Goal: Communication & Community: Answer question/provide support

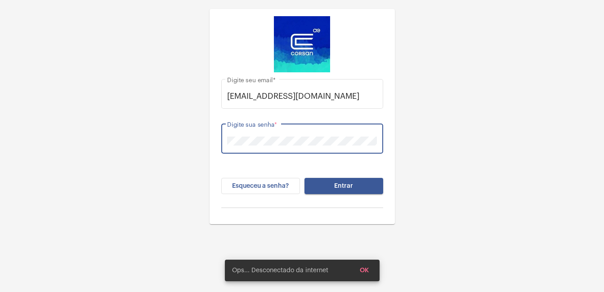
click at [304, 178] on button "Entrar" at bounding box center [343, 186] width 79 height 16
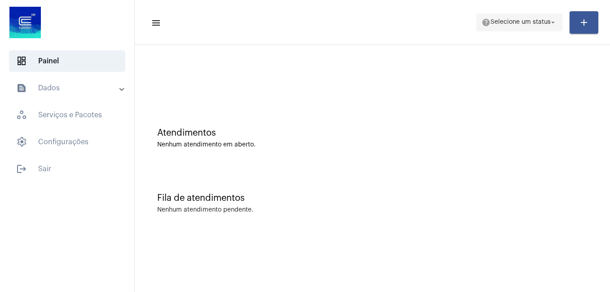
click at [549, 24] on span "Selecione um status" at bounding box center [521, 22] width 60 height 6
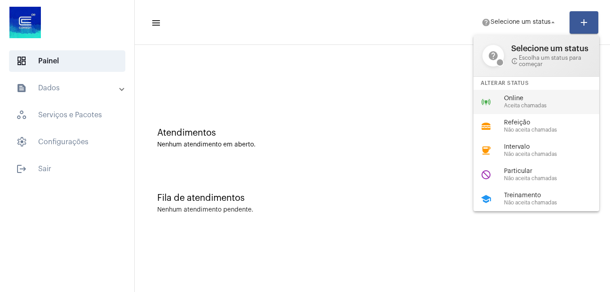
click at [527, 101] on span "Online" at bounding box center [555, 98] width 102 height 7
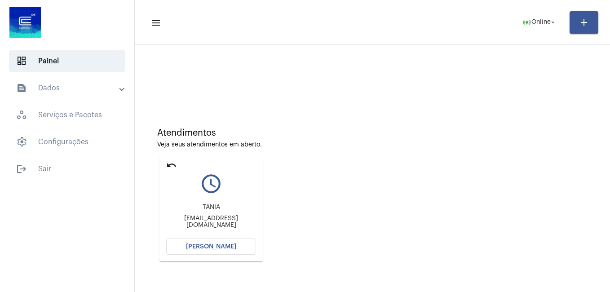
click at [184, 241] on button "[PERSON_NAME]" at bounding box center [211, 247] width 90 height 16
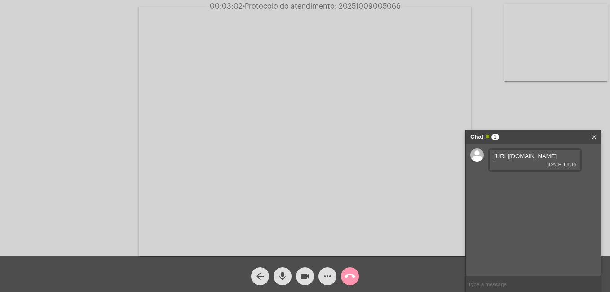
click at [519, 160] on link "[URL][DOMAIN_NAME]" at bounding box center [525, 156] width 62 height 7
click at [532, 185] on link "[URL][DOMAIN_NAME]" at bounding box center [525, 181] width 62 height 7
click at [283, 282] on mat-icon "mic" at bounding box center [282, 276] width 11 height 11
click at [303, 281] on mat-icon "videocam" at bounding box center [305, 276] width 11 height 11
click at [282, 276] on mat-icon "mic_off" at bounding box center [282, 276] width 11 height 11
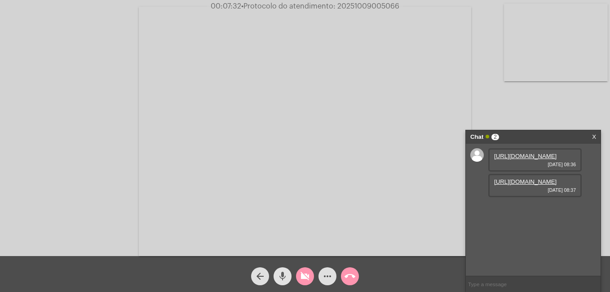
click at [312, 279] on button "videocam_off" at bounding box center [305, 276] width 18 height 18
click at [508, 211] on link "[URL][DOMAIN_NAME]" at bounding box center [525, 207] width 62 height 7
click at [524, 236] on link "[URL][DOMAIN_NAME]" at bounding box center [525, 233] width 62 height 7
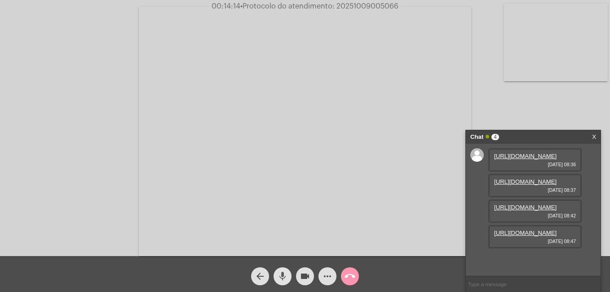
click at [280, 279] on mat-icon "mic" at bounding box center [282, 276] width 11 height 11
click at [304, 278] on mat-icon "videocam" at bounding box center [305, 276] width 11 height 11
click at [520, 236] on link "[URL][DOMAIN_NAME]" at bounding box center [525, 233] width 62 height 7
click at [281, 276] on mat-icon "mic_off" at bounding box center [282, 276] width 11 height 11
click at [304, 278] on mat-icon "videocam_off" at bounding box center [305, 276] width 11 height 11
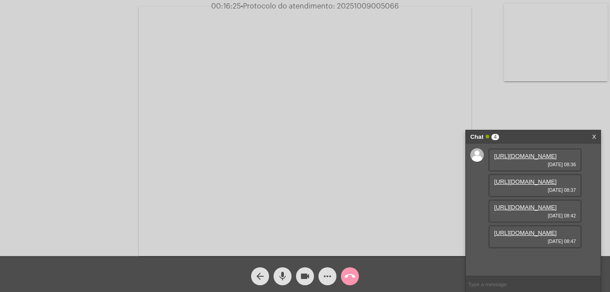
scroll to position [0, 0]
click at [516, 185] on link "[URL][DOMAIN_NAME]" at bounding box center [525, 181] width 62 height 7
click at [283, 278] on mat-icon "mic" at bounding box center [282, 276] width 11 height 11
click at [301, 277] on mat-icon "videocam" at bounding box center [305, 276] width 11 height 11
click at [282, 279] on mat-icon "mic_off" at bounding box center [282, 276] width 11 height 11
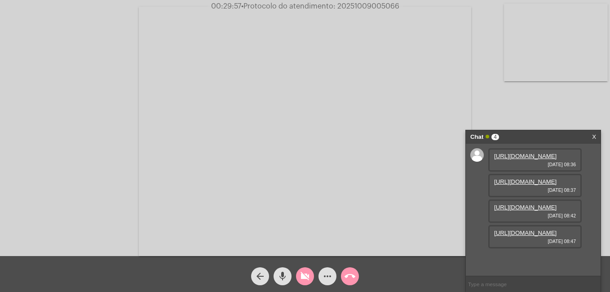
click at [302, 278] on mat-icon "videocam_off" at bounding box center [305, 276] width 11 height 11
drag, startPoint x: 487, startPoint y: 285, endPoint x: 473, endPoint y: 284, distance: 13.9
click at [487, 285] on input "text" at bounding box center [533, 284] width 135 height 16
click at [326, 276] on mat-icon "more_horiz" at bounding box center [327, 276] width 11 height 11
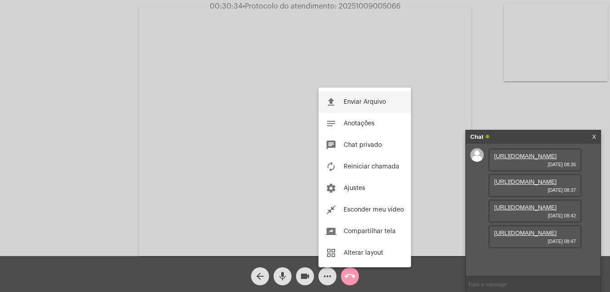
click at [347, 102] on span "Enviar Arquivo" at bounding box center [365, 102] width 42 height 6
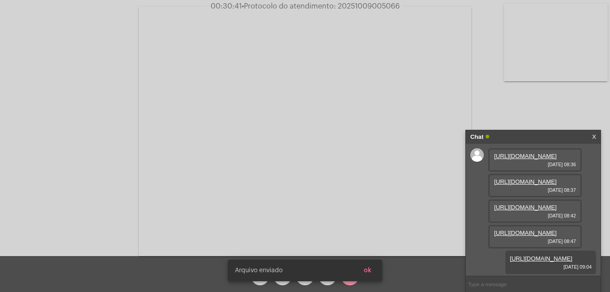
scroll to position [99, 0]
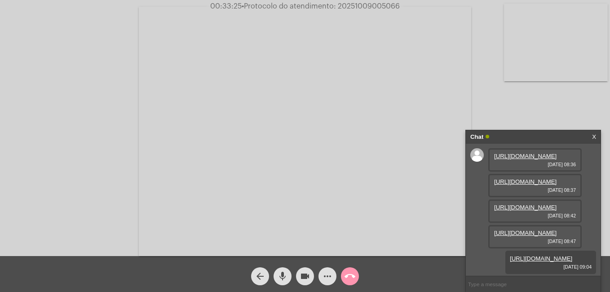
click at [351, 278] on mat-icon "call_end" at bounding box center [350, 276] width 11 height 11
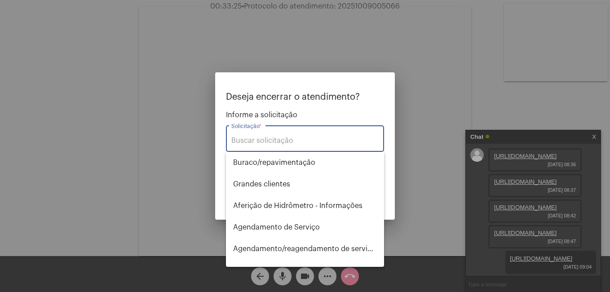
click at [259, 138] on input "Solicitação *" at bounding box center [305, 141] width 147 height 8
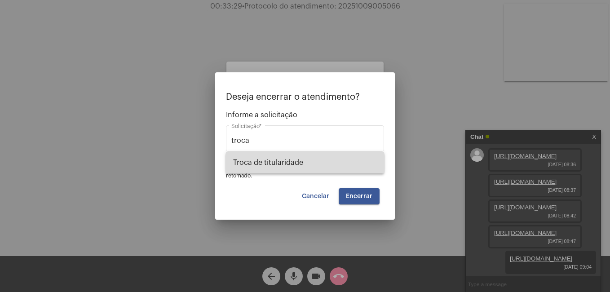
click at [270, 162] on span "Troca de titularidade" at bounding box center [305, 163] width 144 height 22
type input "Troca de titularidade"
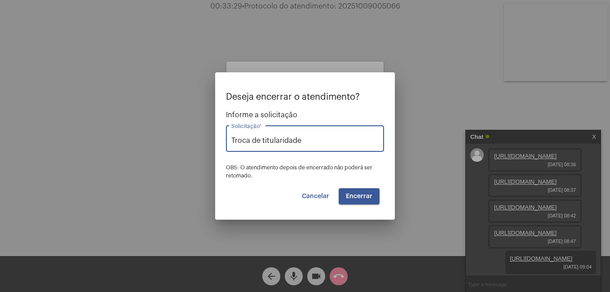
click at [350, 196] on span "Encerrar" at bounding box center [359, 196] width 27 height 6
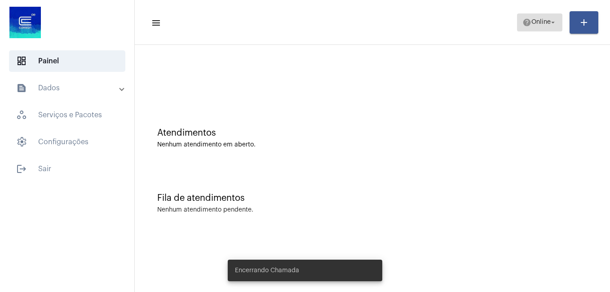
click at [527, 19] on mat-icon "help" at bounding box center [527, 22] width 9 height 9
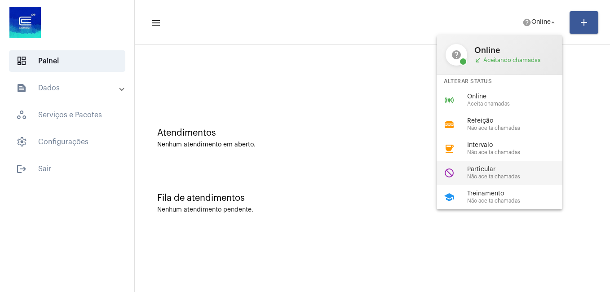
click at [492, 175] on span "Não aceita chamadas" at bounding box center [519, 177] width 102 height 6
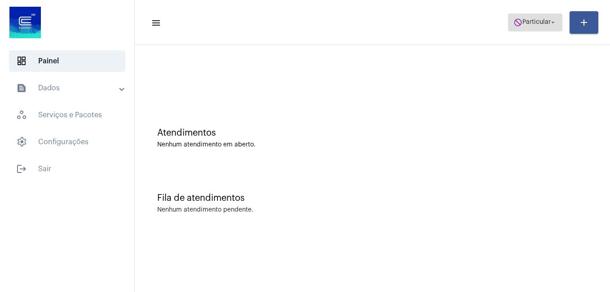
click at [517, 24] on mat-icon "do_not_disturb" at bounding box center [518, 22] width 9 height 9
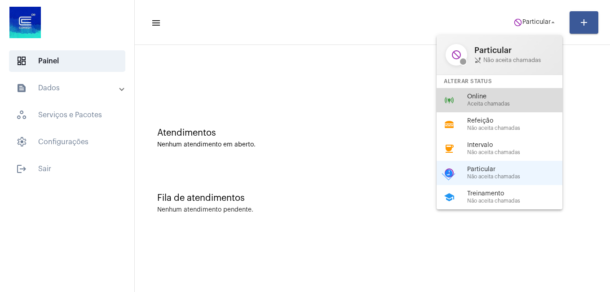
click at [483, 102] on span "Aceita chamadas" at bounding box center [519, 104] width 102 height 6
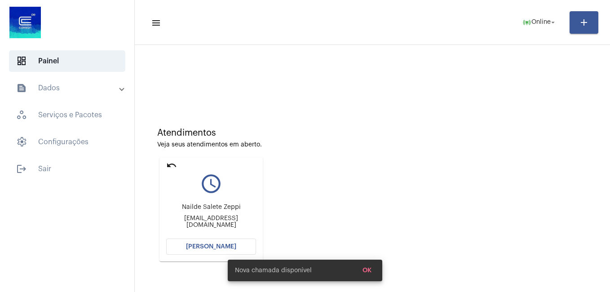
click at [214, 242] on button "[PERSON_NAME]" at bounding box center [211, 247] width 90 height 16
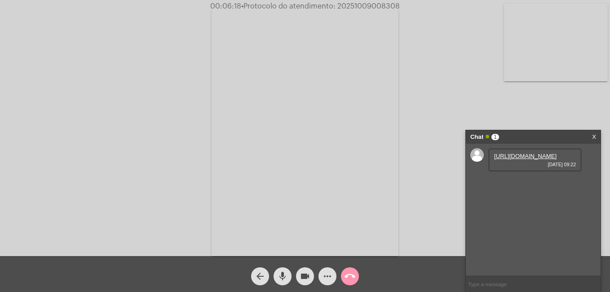
click at [502, 158] on link "[URL][DOMAIN_NAME]" at bounding box center [525, 156] width 62 height 7
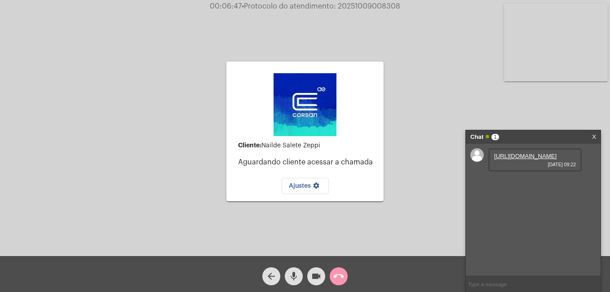
click at [395, 207] on div "Cliente: [PERSON_NAME] [PERSON_NAME] cliente acessar a chamada Ajustes settings…" at bounding box center [305, 130] width 609 height 256
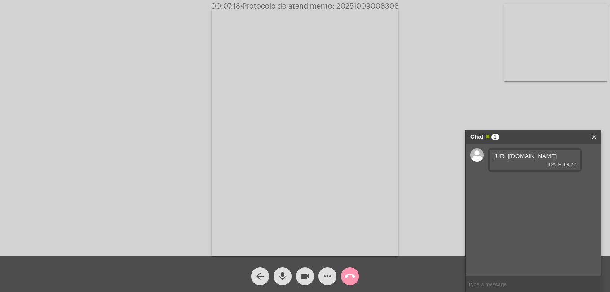
click at [511, 160] on link "[URL][DOMAIN_NAME]" at bounding box center [525, 156] width 62 height 7
click at [407, 183] on div "Acessando Câmera e Microfone..." at bounding box center [305, 130] width 609 height 256
click at [542, 185] on link "[URL][DOMAIN_NAME]" at bounding box center [525, 181] width 62 height 7
click at [192, 227] on div "Acessando Câmera e Microfone..." at bounding box center [305, 130] width 609 height 256
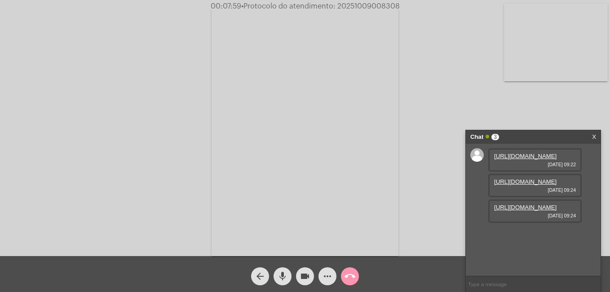
click at [503, 281] on input "text" at bounding box center [533, 284] width 135 height 16
paste input "ANR #1 2025-05-29-17-41-48 ----------------------------------------------------…"
type input "ANR #1 2025-05-29-17-41-48 ----------------------------------------------------…"
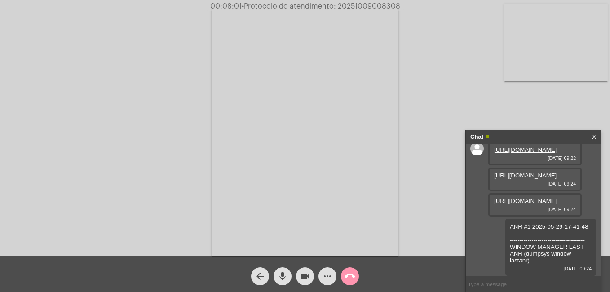
scroll to position [67, 0]
click at [513, 200] on link "[URL][DOMAIN_NAME]" at bounding box center [525, 201] width 62 height 7
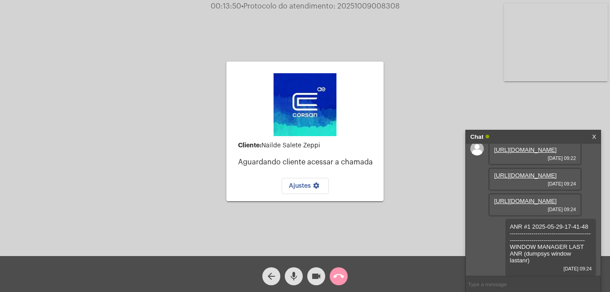
click at [593, 135] on link "X" at bounding box center [594, 136] width 4 height 13
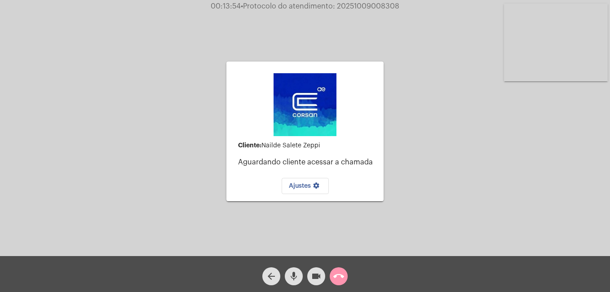
click at [293, 274] on mat-icon "mic" at bounding box center [294, 276] width 11 height 11
click at [315, 277] on mat-icon "videocam" at bounding box center [316, 276] width 11 height 11
click at [293, 273] on mat-icon "mic_off" at bounding box center [294, 276] width 11 height 11
click at [315, 277] on mat-icon "videocam_off" at bounding box center [316, 276] width 11 height 11
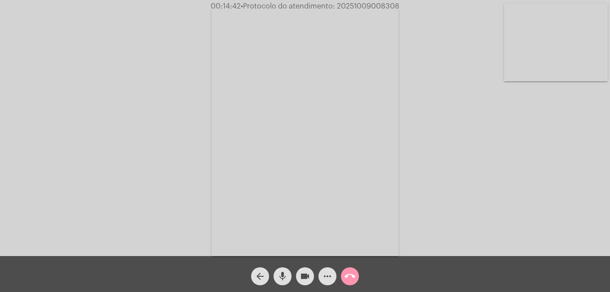
drag, startPoint x: 463, startPoint y: 158, endPoint x: 152, endPoint y: 45, distance: 330.5
click at [152, 45] on div "Acessando Câmera e Microfone..." at bounding box center [305, 130] width 609 height 256
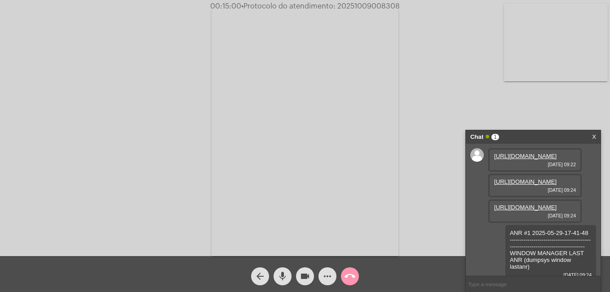
scroll to position [113, 0]
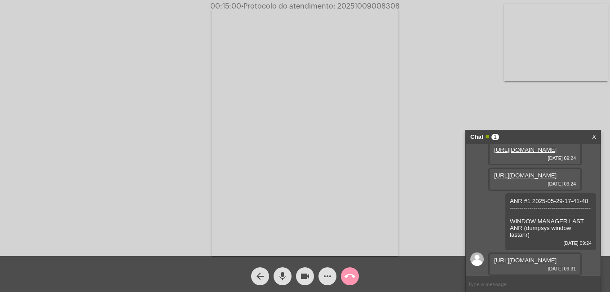
click at [512, 258] on link "[URL][DOMAIN_NAME]" at bounding box center [525, 260] width 62 height 7
click at [42, 15] on div "Acessando Câmera e Microfone..." at bounding box center [305, 130] width 609 height 256
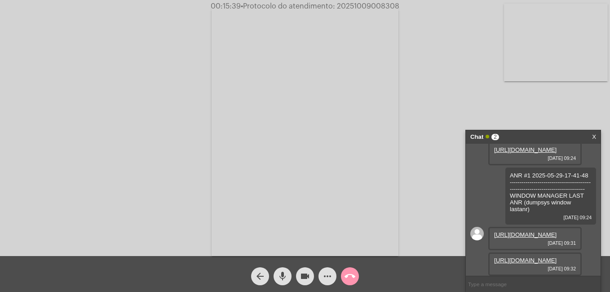
click at [525, 238] on link "[URL][DOMAIN_NAME]" at bounding box center [525, 235] width 62 height 7
click at [525, 257] on link "[URL][DOMAIN_NAME]" at bounding box center [525, 260] width 62 height 7
click at [329, 278] on mat-icon "more_horiz" at bounding box center [327, 276] width 11 height 11
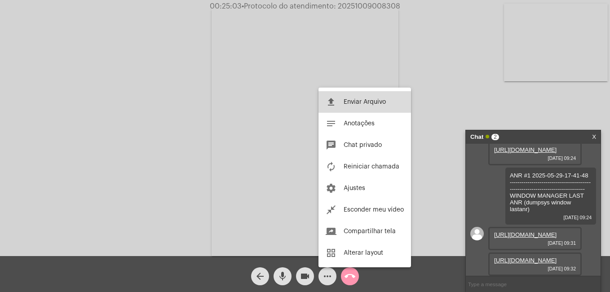
click at [356, 103] on span "Enviar Arquivo" at bounding box center [365, 102] width 42 height 6
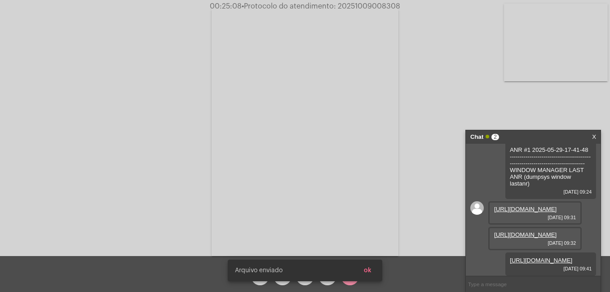
scroll to position [205, 0]
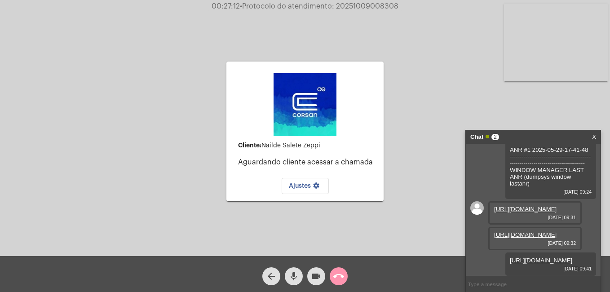
drag, startPoint x: 335, startPoint y: 7, endPoint x: 408, endPoint y: 6, distance: 72.8
click at [408, 6] on div "00:27:12 • Protocolo do atendimento: 20251009008308" at bounding box center [305, 6] width 610 height 8
copy span "20251009008308"
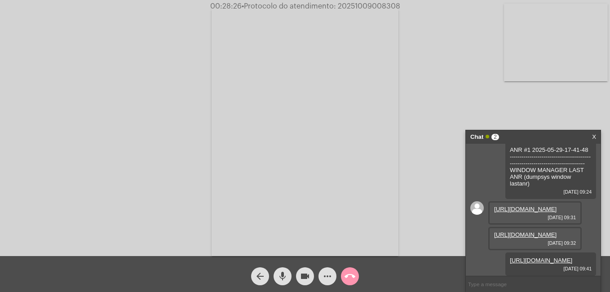
click at [351, 278] on mat-icon "call_end" at bounding box center [350, 276] width 11 height 11
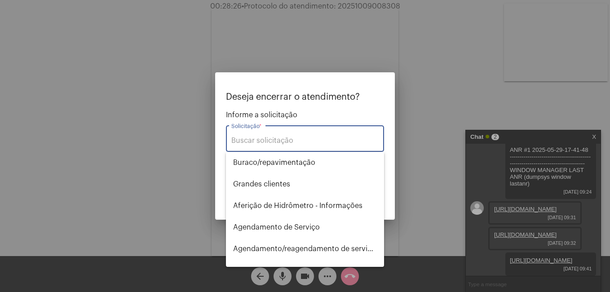
click at [265, 142] on input "Solicitação *" at bounding box center [305, 141] width 147 height 8
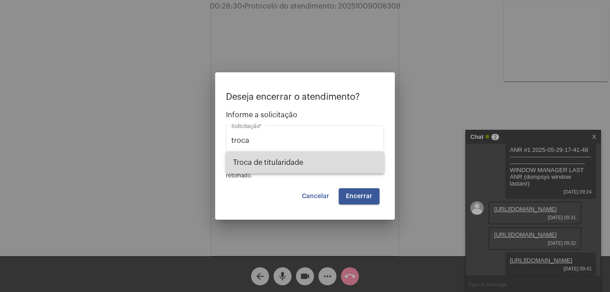
click at [276, 161] on span "Troca de titularidade" at bounding box center [305, 163] width 144 height 22
type input "Troca de titularidade"
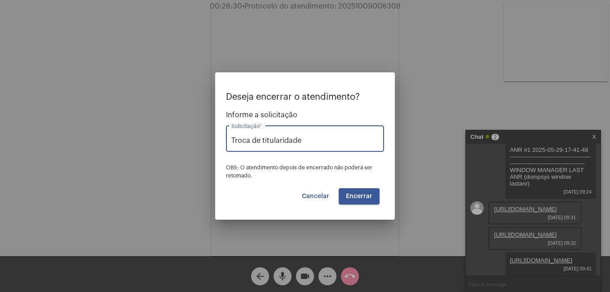
click at [352, 193] on button "Encerrar" at bounding box center [359, 196] width 41 height 16
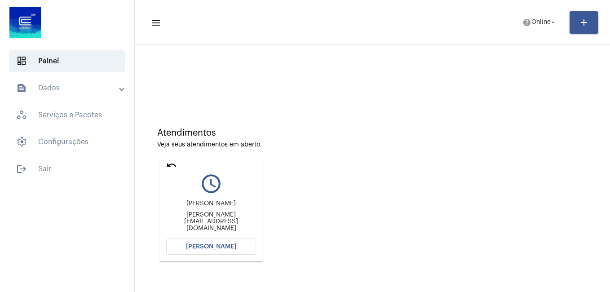
click at [203, 242] on button "[PERSON_NAME]" at bounding box center [211, 247] width 90 height 16
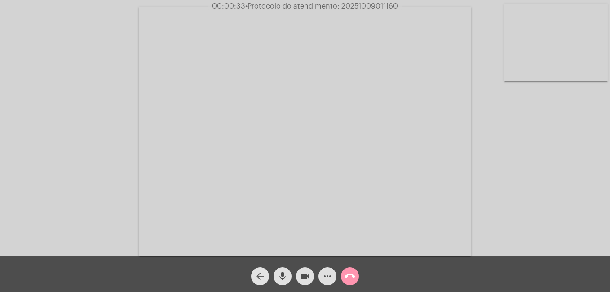
click at [257, 276] on mat-icon "arrow_back" at bounding box center [260, 276] width 11 height 11
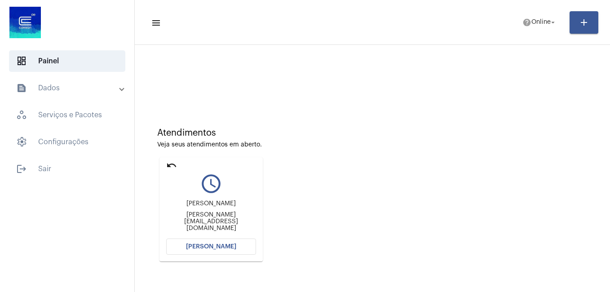
click at [170, 165] on mat-icon "undo" at bounding box center [171, 165] width 11 height 11
click at [169, 166] on mat-icon "undo" at bounding box center [171, 165] width 11 height 11
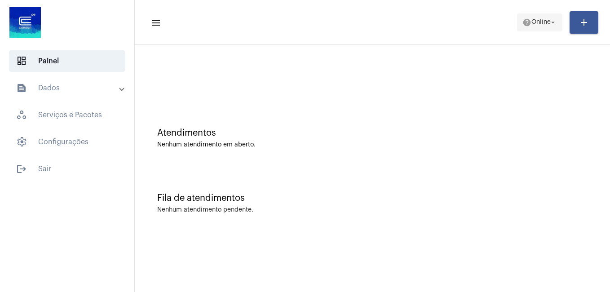
click at [532, 19] on span "Online" at bounding box center [541, 22] width 19 height 6
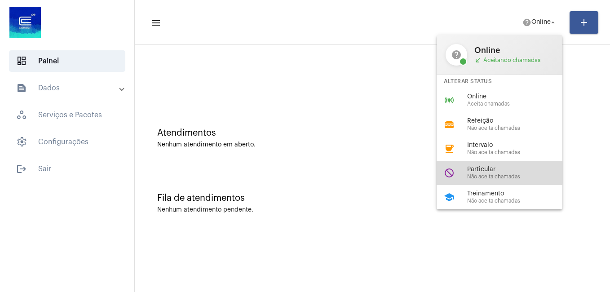
click at [484, 172] on span "Particular" at bounding box center [519, 169] width 102 height 7
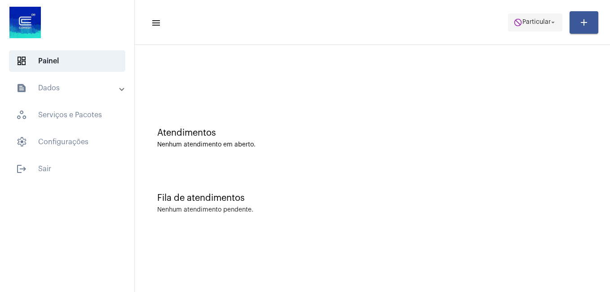
click at [536, 23] on span "Particular" at bounding box center [537, 22] width 28 height 6
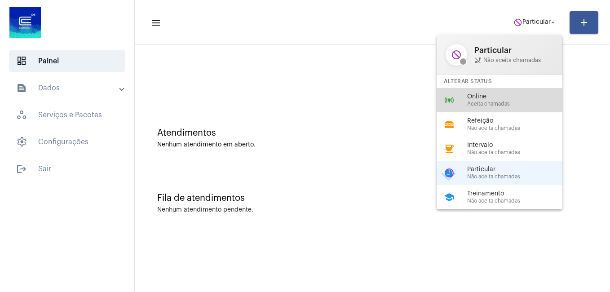
drag, startPoint x: 500, startPoint y: 97, endPoint x: 399, endPoint y: 64, distance: 106.2
click at [500, 97] on span "Online" at bounding box center [519, 97] width 102 height 7
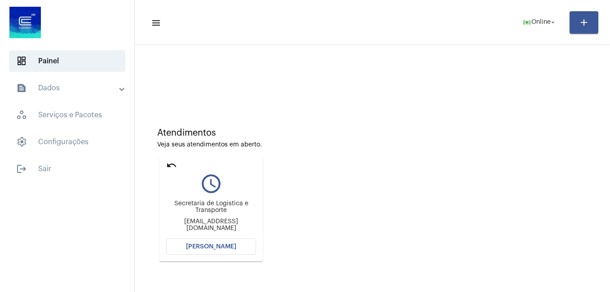
click at [201, 249] on span "[PERSON_NAME]" at bounding box center [211, 247] width 50 height 6
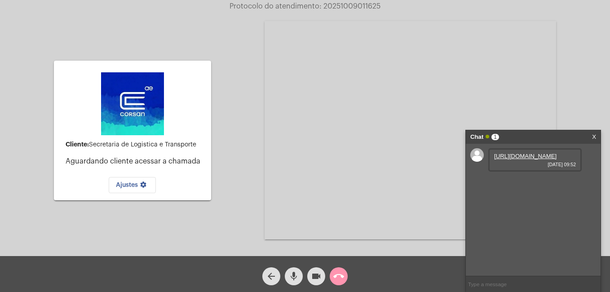
click at [532, 160] on link "[URL][DOMAIN_NAME]" at bounding box center [525, 156] width 62 height 7
click at [592, 137] on div "Chat 1 X" at bounding box center [533, 136] width 135 height 13
click at [341, 278] on mat-icon "call_end" at bounding box center [339, 276] width 11 height 11
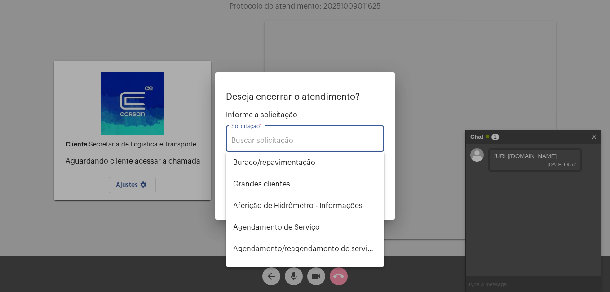
click at [249, 141] on input "Solicitação *" at bounding box center [305, 141] width 147 height 8
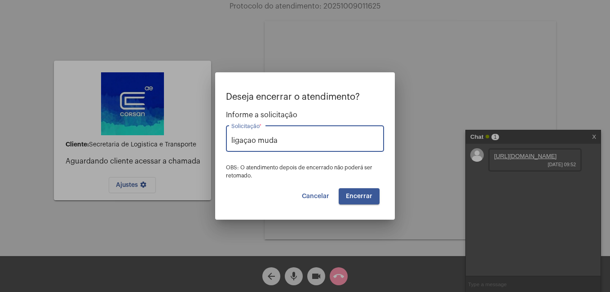
click at [288, 142] on input "ligaçao muda" at bounding box center [305, 141] width 147 height 8
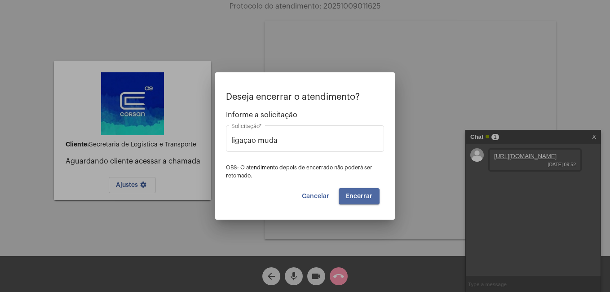
click at [353, 194] on span "Encerrar" at bounding box center [359, 196] width 27 height 6
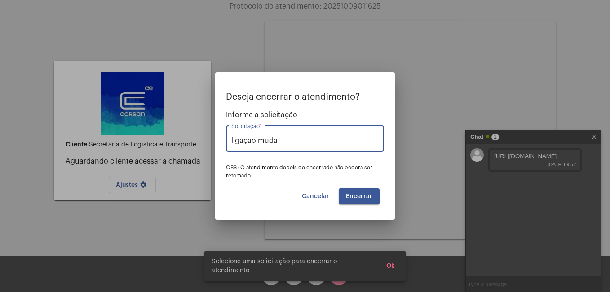
click at [282, 137] on input "ligaçao muda" at bounding box center [305, 141] width 147 height 8
drag, startPoint x: 283, startPoint y: 138, endPoint x: 196, endPoint y: 138, distance: 87.2
click at [196, 138] on div "Deseja encerrar o atendimento? Informe a solicitação ligaçao muda Solicitação *…" at bounding box center [305, 146] width 610 height 292
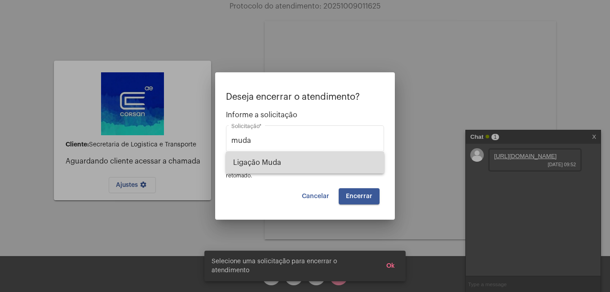
click at [264, 158] on span "Ligação Muda" at bounding box center [305, 163] width 144 height 22
type input "Ligação Muda"
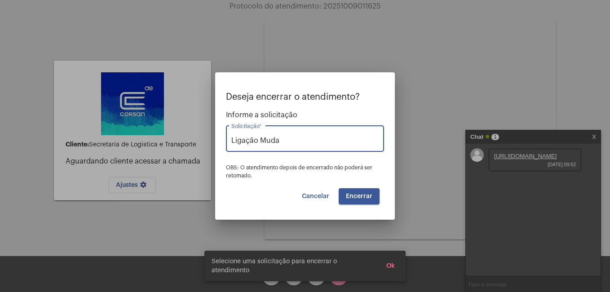
click at [359, 192] on button "Encerrar" at bounding box center [359, 196] width 41 height 16
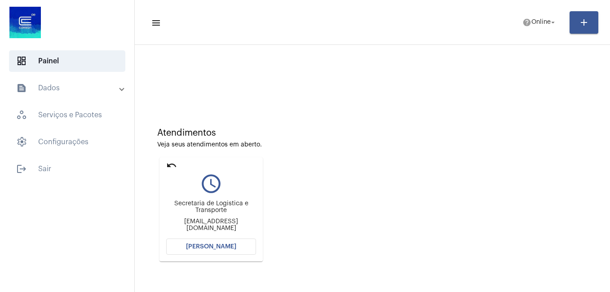
click at [194, 243] on button "[PERSON_NAME]" at bounding box center [211, 247] width 90 height 16
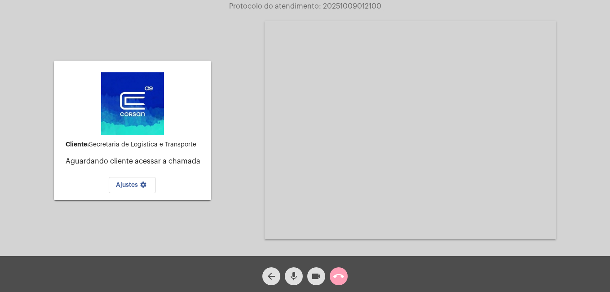
click at [339, 276] on mat-icon "call_end" at bounding box center [339, 276] width 11 height 11
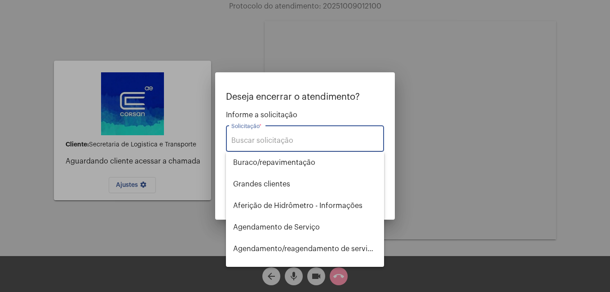
click at [258, 142] on input "Solicitação *" at bounding box center [305, 141] width 147 height 8
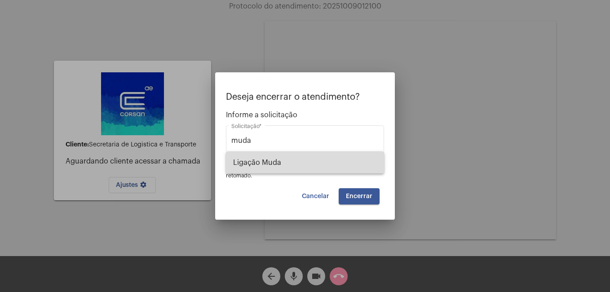
click at [267, 161] on span "Ligação Muda" at bounding box center [305, 163] width 144 height 22
type input "Ligação Muda"
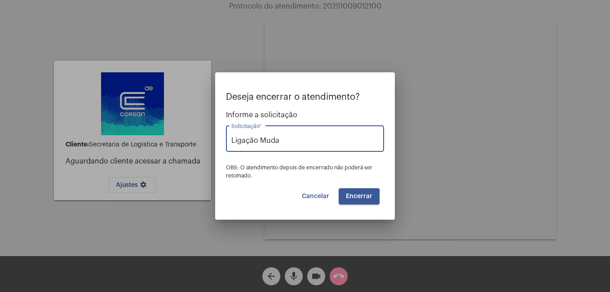
click at [353, 193] on span "Encerrar" at bounding box center [359, 196] width 27 height 6
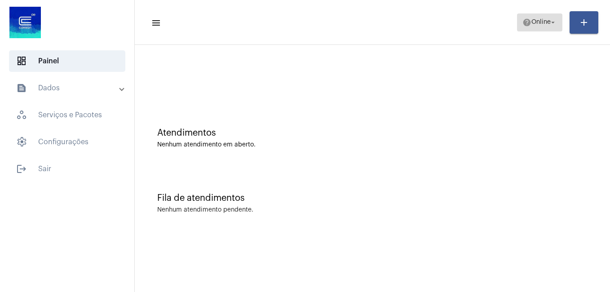
click at [534, 24] on span "Online" at bounding box center [541, 22] width 19 height 6
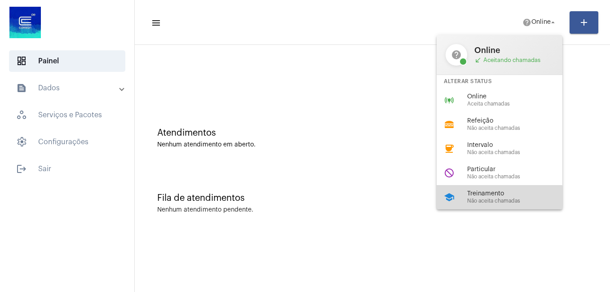
click at [493, 197] on div "Treinamento Não aceita chamadas" at bounding box center [519, 197] width 102 height 13
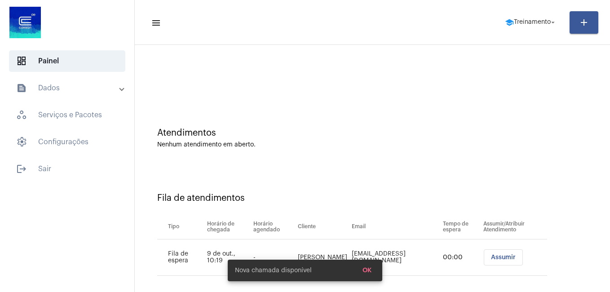
click at [500, 258] on span "Assumir" at bounding box center [503, 257] width 25 height 6
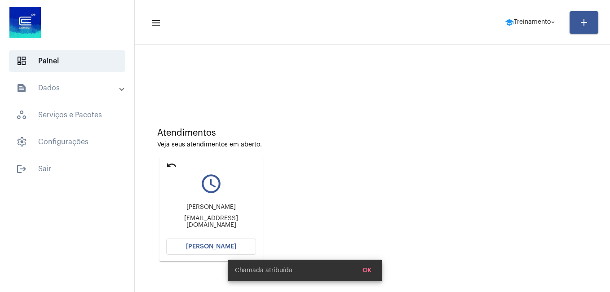
click at [212, 248] on span "[PERSON_NAME]" at bounding box center [211, 247] width 50 height 6
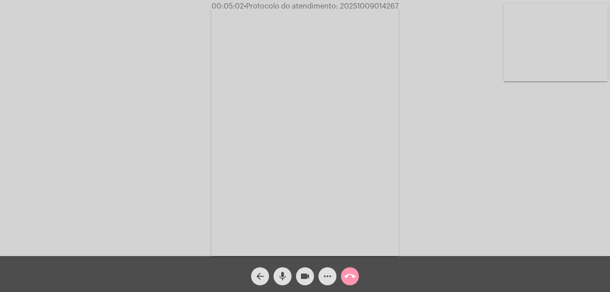
drag, startPoint x: 341, startPoint y: 4, endPoint x: 399, endPoint y: 4, distance: 58.4
click at [399, 4] on span "00:05:02 • Protocolo do atendimento: 20251009014267" at bounding box center [305, 6] width 194 height 9
copy span "20251009014267"
click at [331, 275] on mat-icon "more_horiz" at bounding box center [327, 276] width 11 height 11
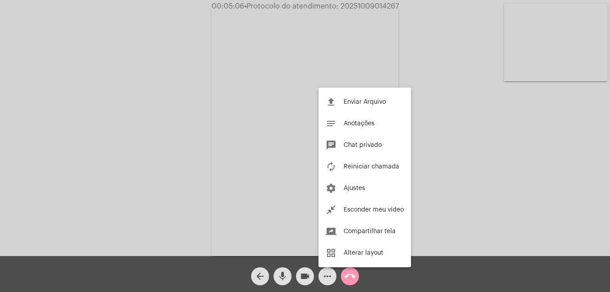
click at [358, 146] on span "Chat privado" at bounding box center [363, 145] width 38 height 6
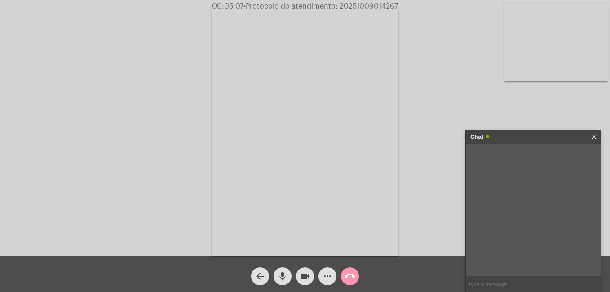
click at [480, 287] on input "text" at bounding box center [533, 284] width 135 height 16
paste input "20251009014267"
type input "20251009014267"
click at [329, 279] on mat-icon "more_horiz" at bounding box center [327, 276] width 11 height 11
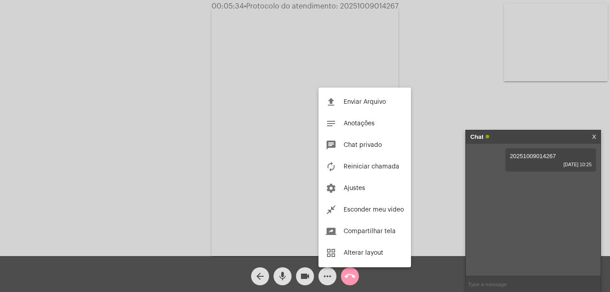
click at [349, 275] on div at bounding box center [305, 146] width 610 height 292
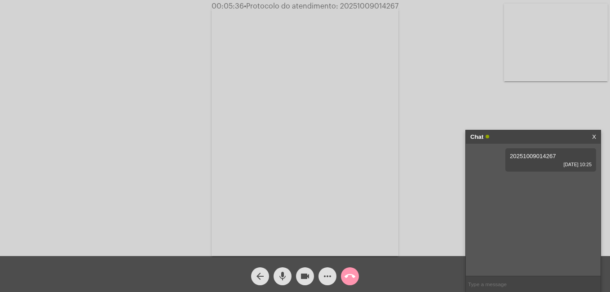
click at [348, 280] on mat-icon "call_end" at bounding box center [350, 276] width 11 height 11
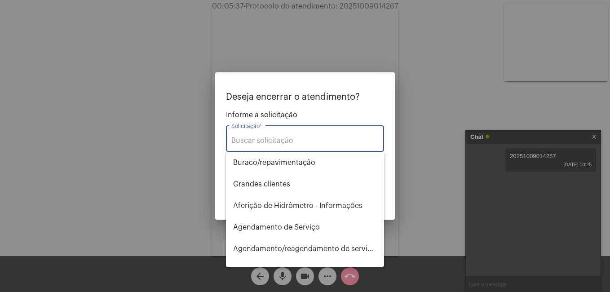
click at [252, 139] on input "Solicitação *" at bounding box center [305, 141] width 147 height 8
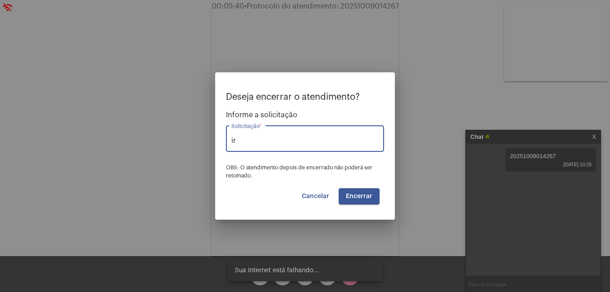
type input "i"
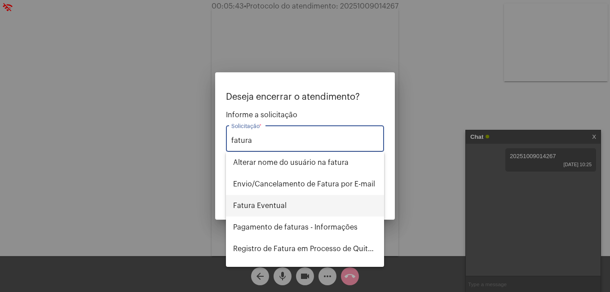
click at [272, 204] on span "Fatura Eventual" at bounding box center [305, 206] width 144 height 22
type input "Fatura Eventual"
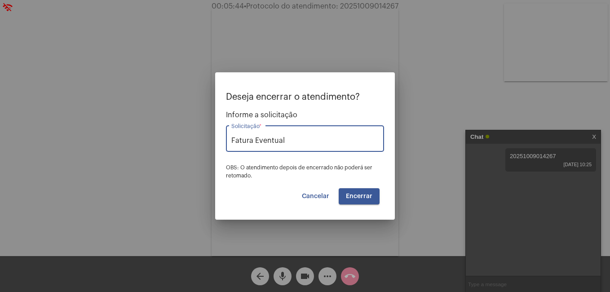
click at [348, 195] on span "Encerrar" at bounding box center [359, 196] width 27 height 6
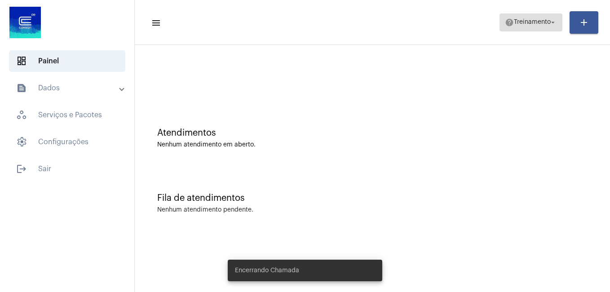
click at [541, 21] on span "Treinamento" at bounding box center [532, 22] width 37 height 6
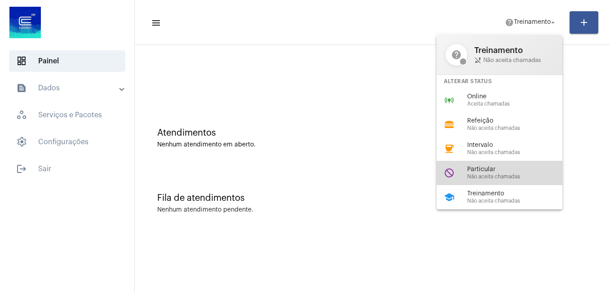
click at [507, 173] on div "Particular Não aceita chamadas" at bounding box center [519, 172] width 102 height 13
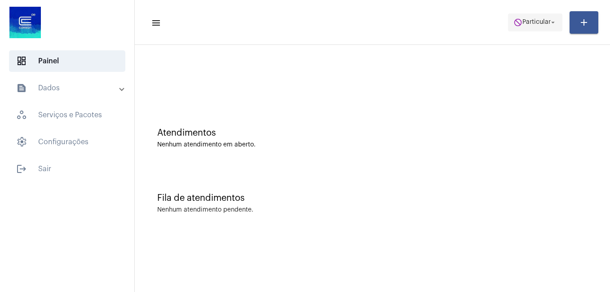
click at [529, 23] on span "Particular" at bounding box center [537, 22] width 28 height 6
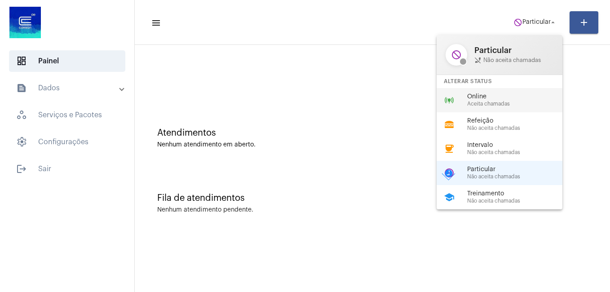
click at [484, 103] on span "Aceita chamadas" at bounding box center [519, 104] width 102 height 6
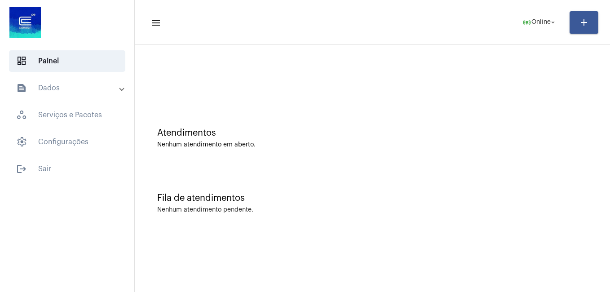
click at [221, 246] on mat-sidenav-content "menu online_prediction Online arrow_drop_down add Atendimentos Nenhum atendimen…" at bounding box center [373, 146] width 476 height 292
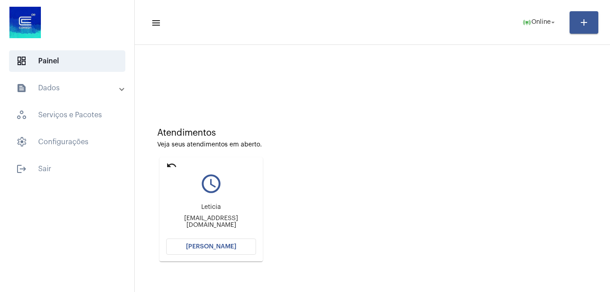
click at [221, 246] on span "[PERSON_NAME]" at bounding box center [211, 247] width 50 height 6
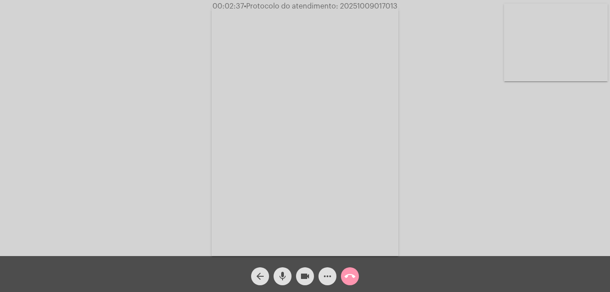
drag, startPoint x: 341, startPoint y: 5, endPoint x: 404, endPoint y: 6, distance: 62.5
click at [404, 6] on div "00:02:37 • Protocolo do atendimento: 20251009017013" at bounding box center [305, 6] width 610 height 8
copy span "20251009017013"
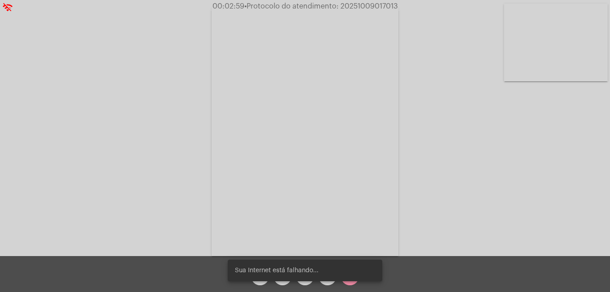
click at [352, 277] on snack-bar-container "Sua Internet está falhando..." at bounding box center [305, 271] width 155 height 22
click at [350, 282] on div "Sua Internet está falhando..." at bounding box center [305, 270] width 176 height 43
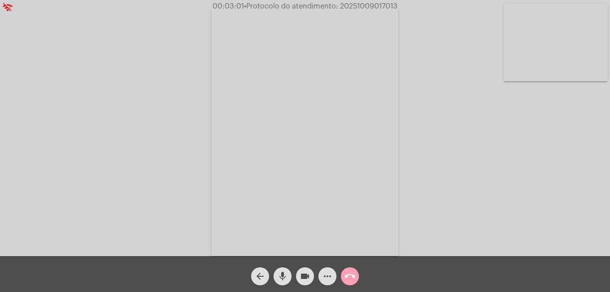
click at [348, 275] on mat-icon "call_end" at bounding box center [350, 276] width 11 height 11
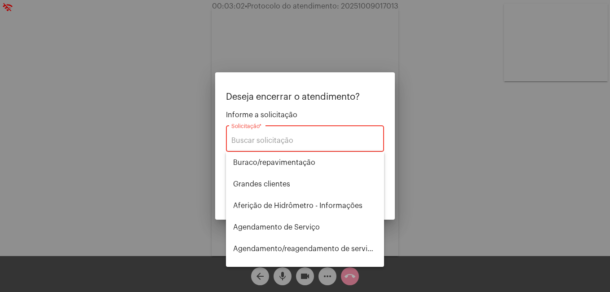
click at [248, 136] on div "Solicitação *" at bounding box center [305, 138] width 147 height 28
click at [247, 142] on input "Solicitação *" at bounding box center [305, 141] width 147 height 8
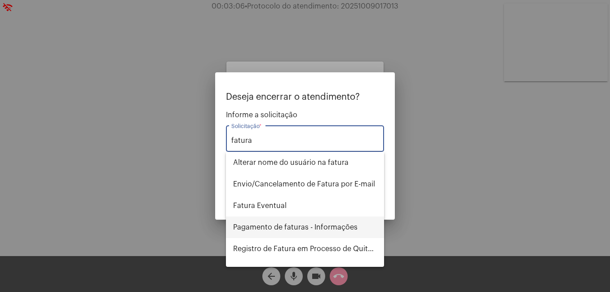
click at [271, 224] on span "Pagamento de faturas - Informações" at bounding box center [305, 228] width 144 height 22
type input "Pagamento de faturas - Informações"
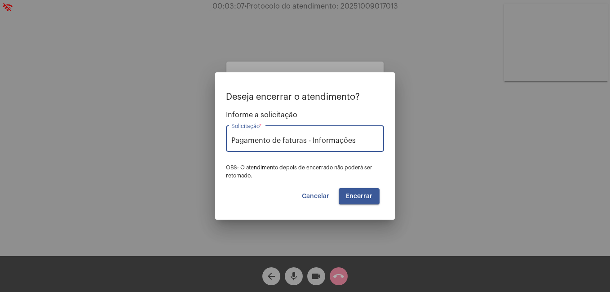
click at [359, 200] on button "Encerrar" at bounding box center [359, 196] width 41 height 16
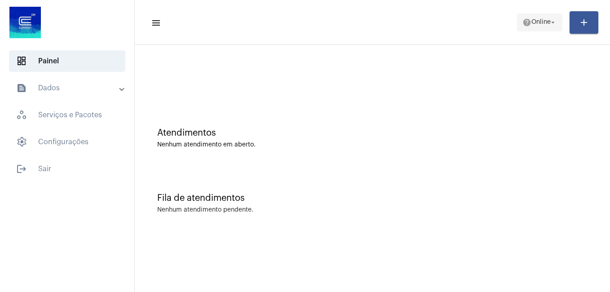
click at [533, 22] on span "Online" at bounding box center [541, 22] width 19 height 6
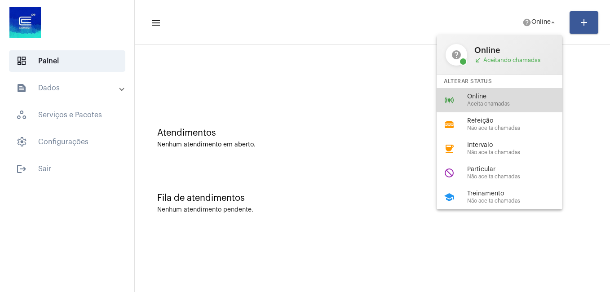
click at [483, 102] on span "Aceita chamadas" at bounding box center [519, 104] width 102 height 6
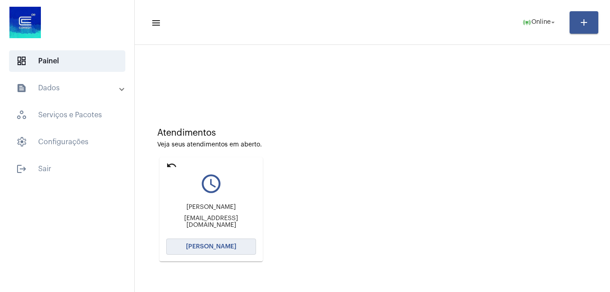
click at [196, 241] on button "[PERSON_NAME]" at bounding box center [211, 247] width 90 height 16
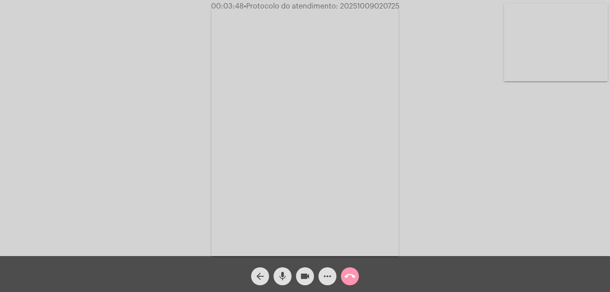
drag, startPoint x: 340, startPoint y: 6, endPoint x: 401, endPoint y: 8, distance: 60.7
click at [401, 8] on span "00:03:48 • Protocolo do atendimento: 20251009020725" at bounding box center [306, 6] width 196 height 9
click at [306, 280] on mat-icon "videocam" at bounding box center [305, 276] width 11 height 11
click at [304, 276] on mat-icon "videocam_off" at bounding box center [305, 276] width 11 height 11
click at [353, 278] on mat-icon "call_end" at bounding box center [350, 276] width 11 height 11
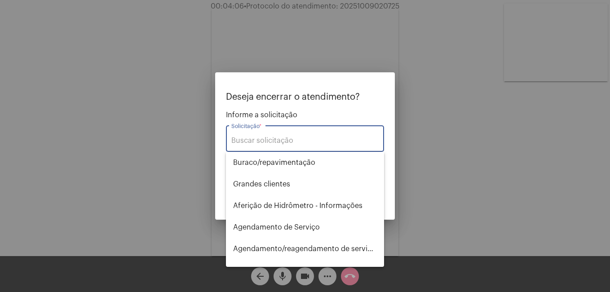
click at [249, 138] on input "Solicitação *" at bounding box center [305, 141] width 147 height 8
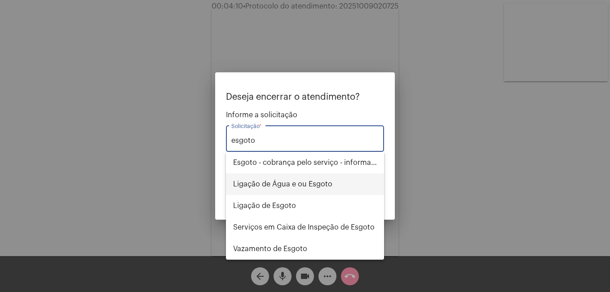
click at [253, 183] on span "Ligação de Água e ou Esgoto" at bounding box center [305, 185] width 144 height 22
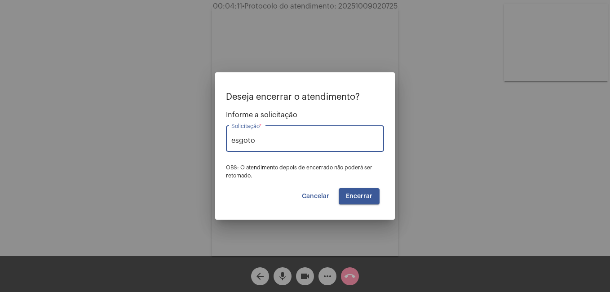
type input "Ligação de Água e ou Esgoto"
click at [354, 201] on button "Encerrar" at bounding box center [359, 196] width 41 height 16
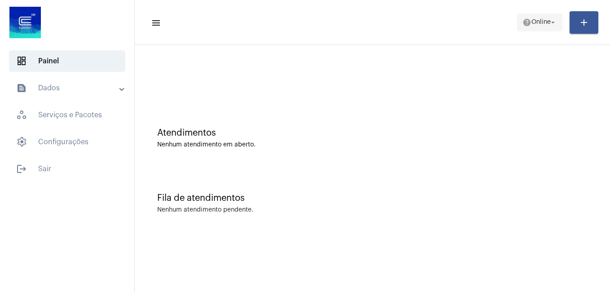
click at [526, 19] on mat-icon "help" at bounding box center [527, 22] width 9 height 9
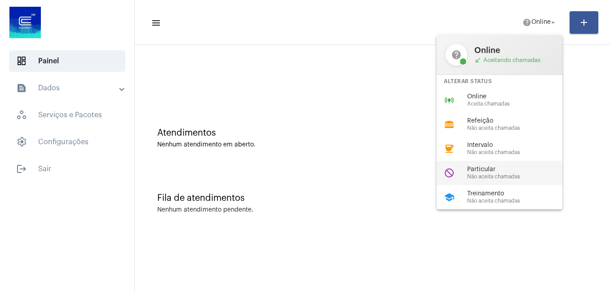
click at [495, 172] on span "Particular" at bounding box center [519, 169] width 102 height 7
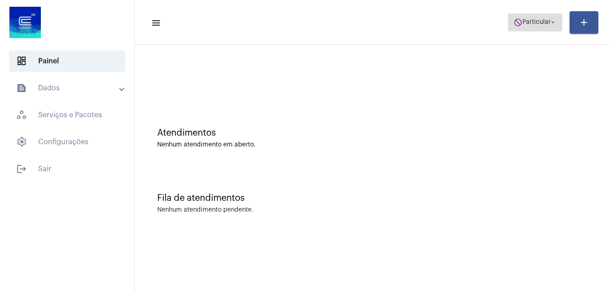
click at [543, 20] on span "Particular" at bounding box center [537, 22] width 28 height 6
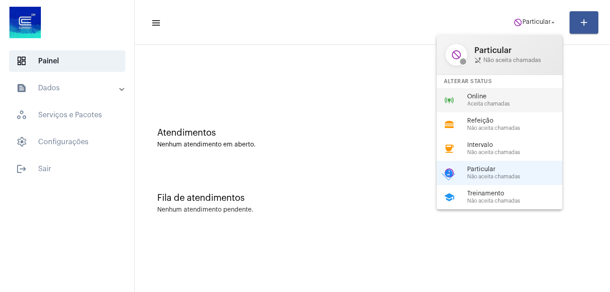
click at [491, 101] on span "Aceita chamadas" at bounding box center [519, 104] width 102 height 6
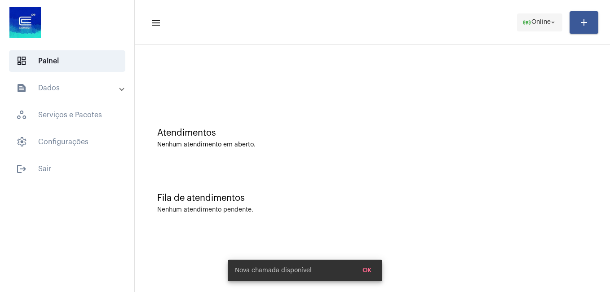
click at [548, 27] on span "online_prediction Online arrow_drop_down" at bounding box center [540, 22] width 35 height 16
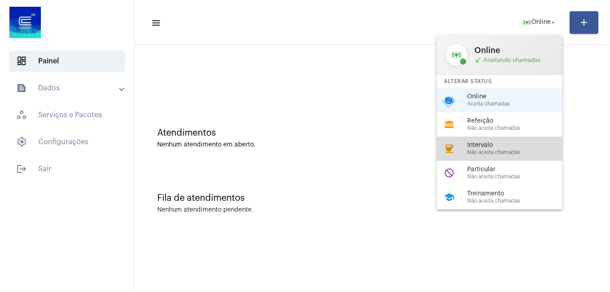
click at [503, 147] on span "Intervalo" at bounding box center [519, 145] width 102 height 7
